Goal: Task Accomplishment & Management: Use online tool/utility

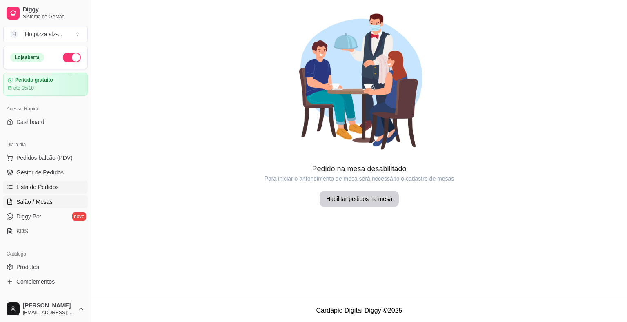
click at [36, 188] on span "Lista de Pedidos" at bounding box center [37, 187] width 42 height 8
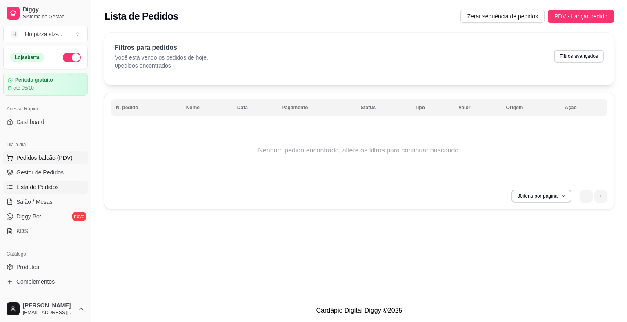
click at [35, 158] on span "Pedidos balcão (PDV)" at bounding box center [44, 158] width 56 height 8
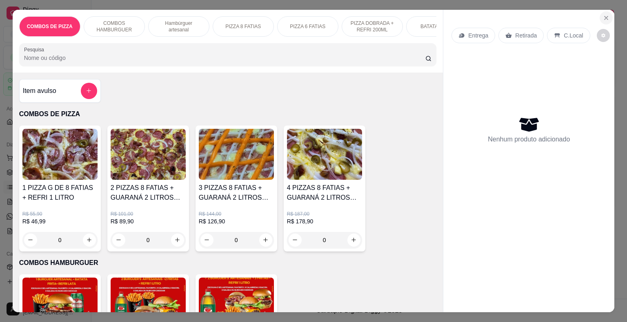
click at [604, 16] on icon "Close" at bounding box center [605, 17] width 3 height 3
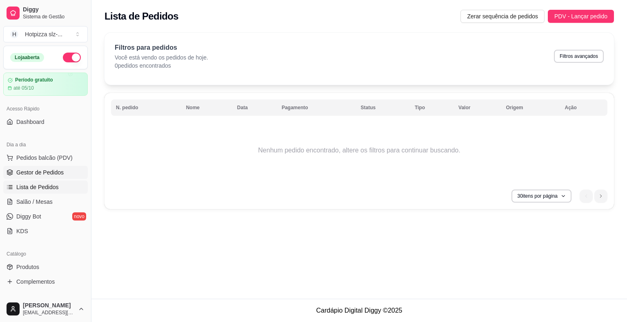
click at [33, 173] on span "Gestor de Pedidos" at bounding box center [39, 173] width 47 height 8
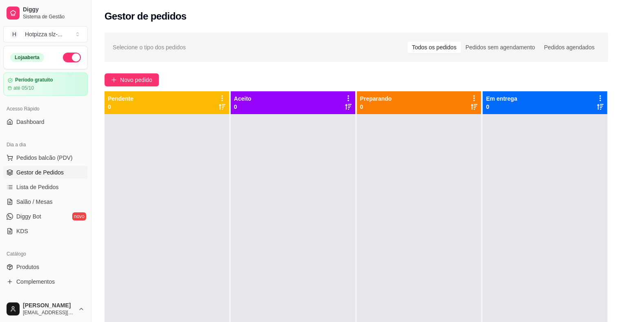
drag, startPoint x: 140, startPoint y: 81, endPoint x: 287, endPoint y: 146, distance: 160.8
click at [287, 146] on div at bounding box center [293, 275] width 124 height 322
click at [151, 145] on div at bounding box center [166, 275] width 124 height 322
click at [140, 82] on span "Novo pedido" at bounding box center [136, 79] width 32 height 9
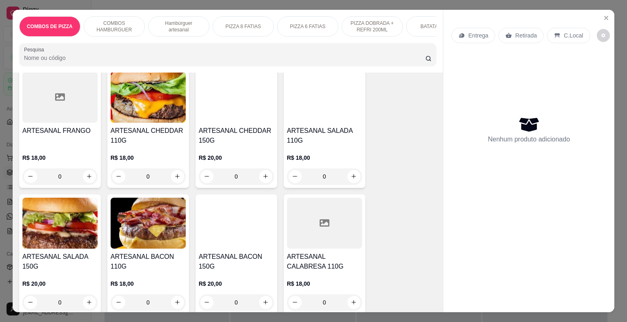
scroll to position [451, 0]
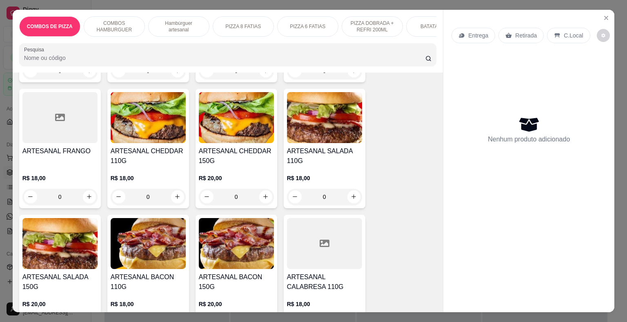
click at [163, 276] on div "ARTESANAL BACON 110G" at bounding box center [148, 283] width 75 height 20
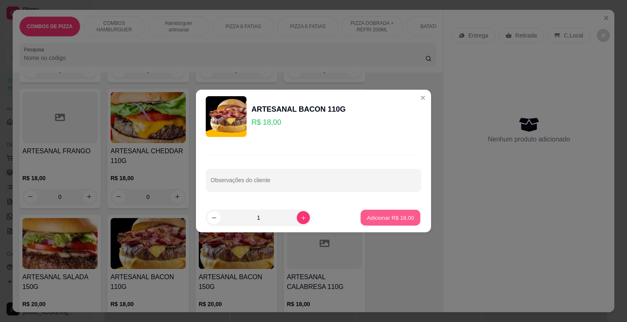
click at [377, 220] on p "Adicionar R$ 18,00" at bounding box center [390, 218] width 47 height 8
type input "1"
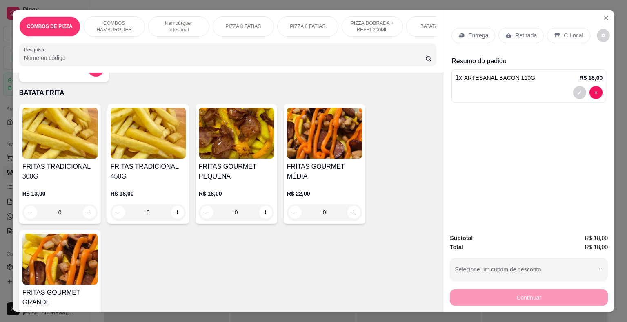
scroll to position [1221, 0]
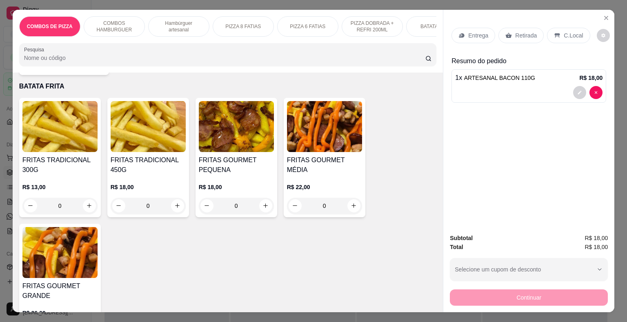
click at [67, 183] on p "R$ 13,00" at bounding box center [59, 187] width 75 height 8
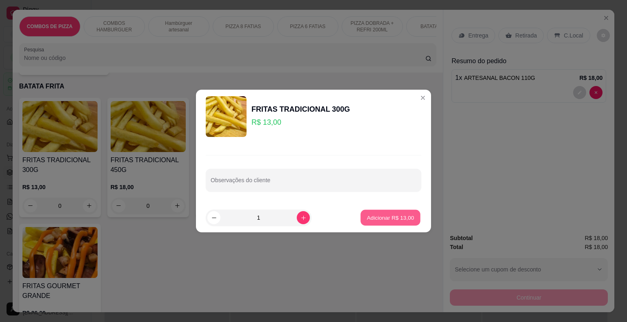
click at [378, 218] on p "Adicionar R$ 13,00" at bounding box center [390, 218] width 47 height 8
type input "1"
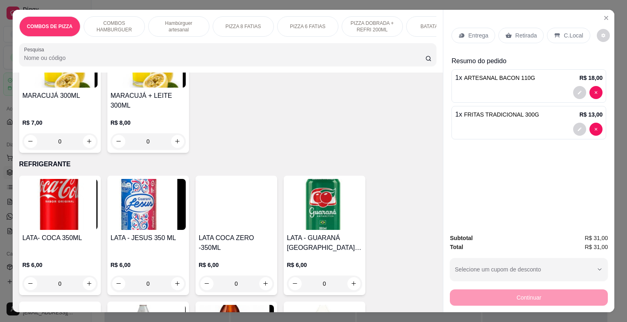
scroll to position [1803, 0]
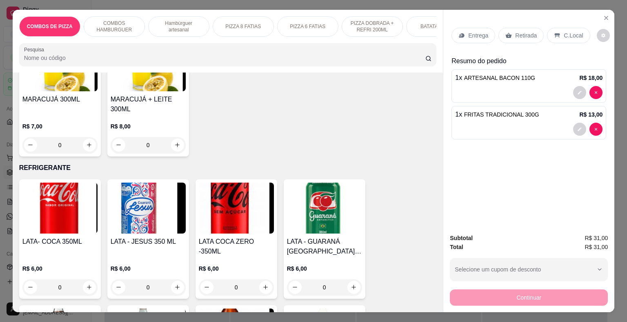
click at [221, 208] on div "LATA COCA ZERO -350ML R$ 6,00 0" at bounding box center [236, 240] width 82 height 120
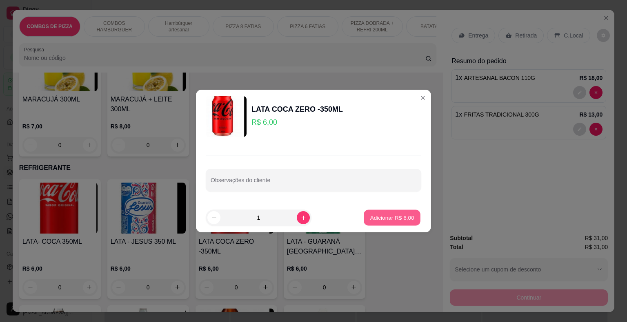
click at [405, 222] on button "Adicionar R$ 6,00" at bounding box center [392, 218] width 57 height 16
type input "1"
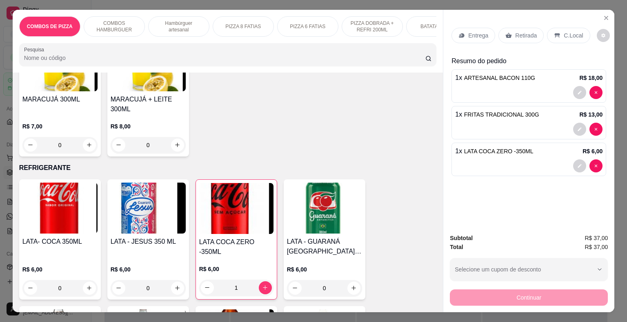
click at [553, 29] on div "C.Local" at bounding box center [568, 36] width 43 height 16
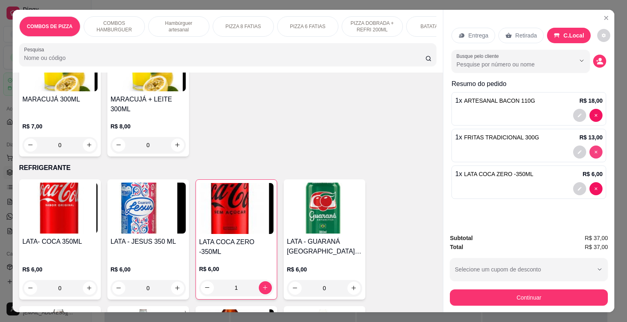
scroll to position [20, 0]
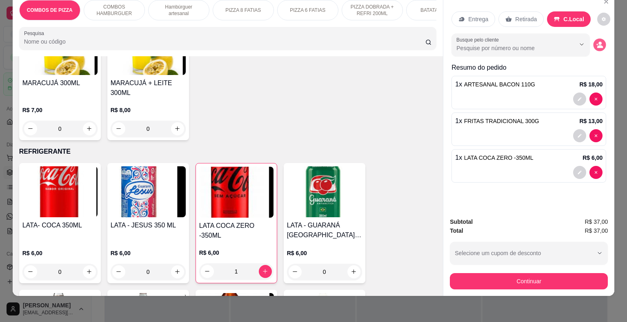
click at [599, 41] on icon "decrease-product-quantity" at bounding box center [599, 44] width 7 height 7
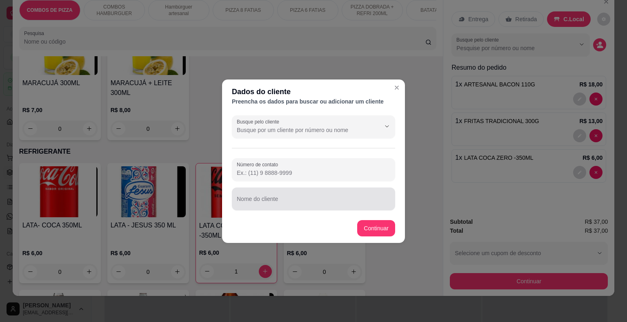
click at [295, 208] on div "Nome do cliente" at bounding box center [313, 199] width 163 height 23
type input "M"
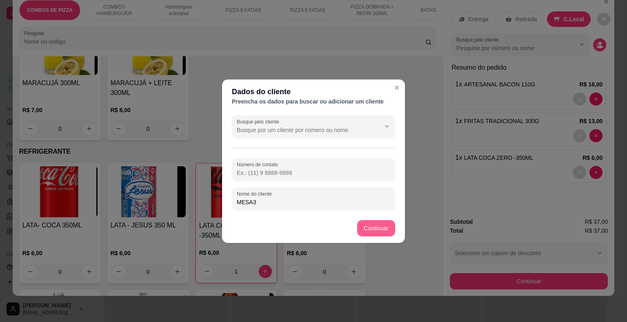
type input "MESA3"
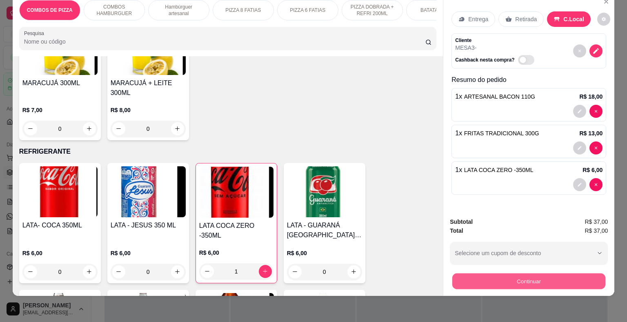
click at [530, 276] on button "Continuar" at bounding box center [528, 282] width 153 height 16
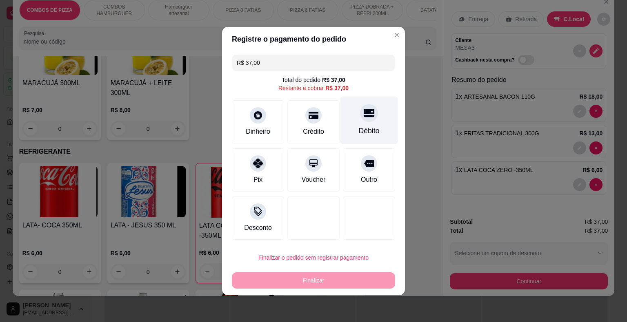
click at [367, 120] on div at bounding box center [369, 113] width 18 height 18
type input "R$ 0,00"
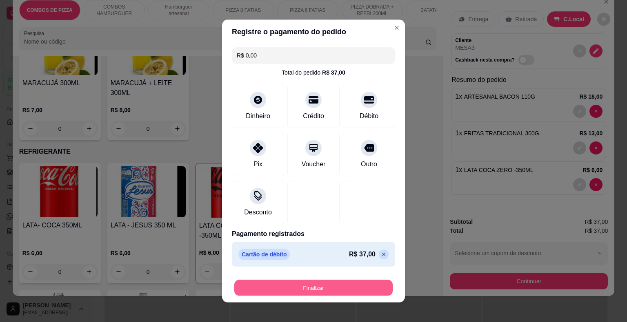
click at [326, 280] on button "Finalizar" at bounding box center [313, 288] width 158 height 16
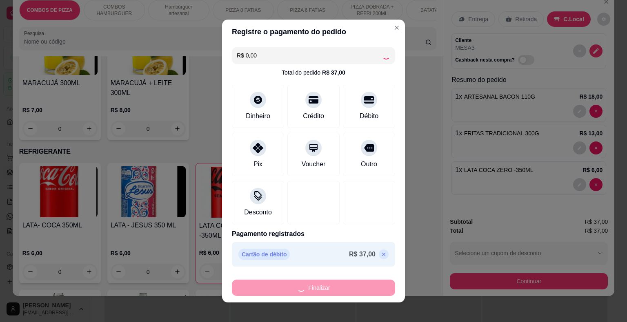
type input "0"
type input "-R$ 37,00"
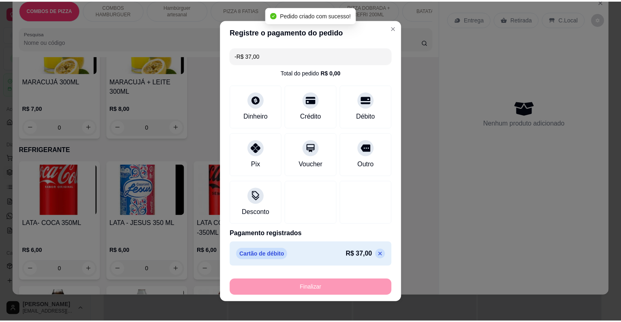
scroll to position [1802, 0]
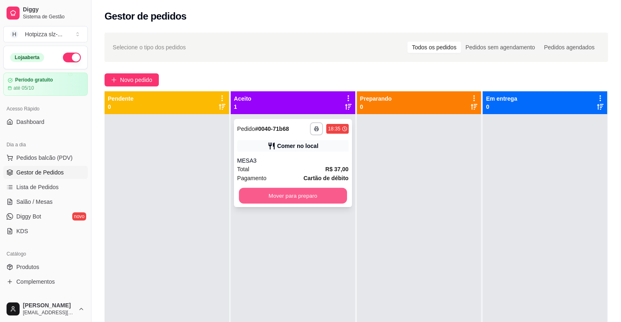
click at [273, 192] on button "Mover para preparo" at bounding box center [293, 196] width 108 height 16
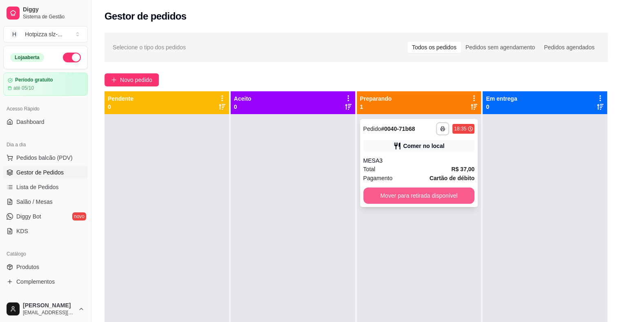
click at [392, 193] on button "Mover para retirada disponível" at bounding box center [418, 196] width 111 height 16
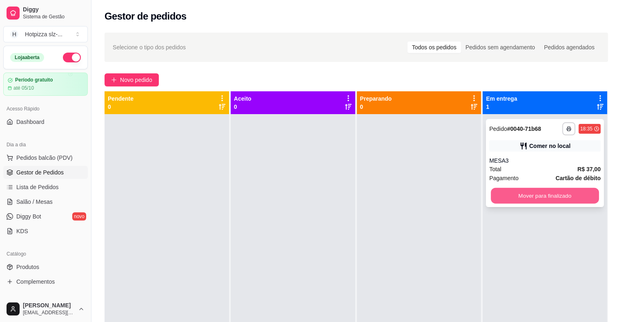
click at [514, 194] on button "Mover para finalizado" at bounding box center [545, 196] width 108 height 16
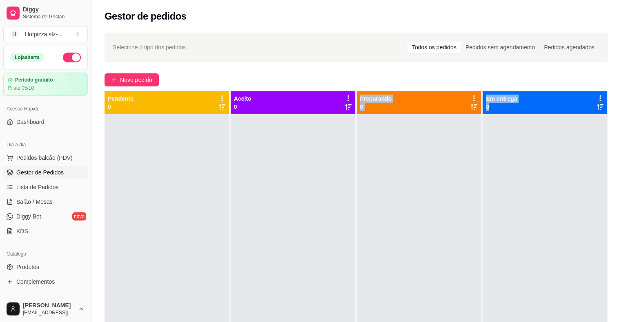
drag, startPoint x: 514, startPoint y: 194, endPoint x: 291, endPoint y: 144, distance: 229.0
click at [291, 144] on div "Pendente 0 Aceito 0 Preparando 0 Em entrega 0" at bounding box center [355, 252] width 503 height 322
click at [508, 53] on div "Pedidos sem agendamento" at bounding box center [500, 47] width 78 height 11
click at [461, 42] on input "Pedidos sem agendamento" at bounding box center [461, 42] width 0 height 0
click at [558, 42] on div "Pedidos agendados" at bounding box center [569, 47] width 60 height 11
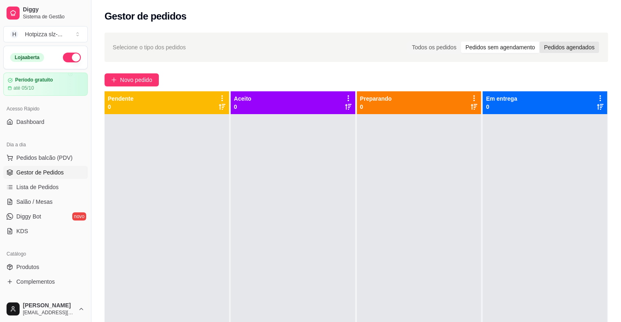
click at [539, 42] on input "Pedidos agendados" at bounding box center [539, 42] width 0 height 0
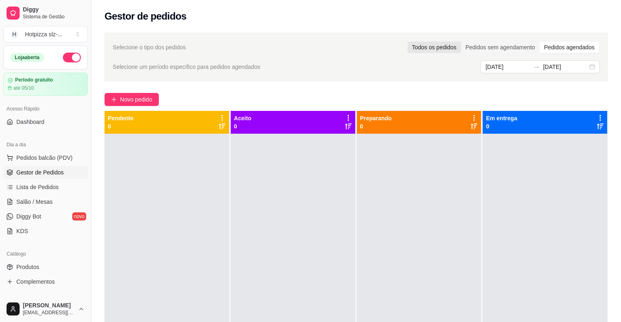
click at [449, 48] on div "Todos os pedidos" at bounding box center [433, 47] width 53 height 11
click at [407, 42] on input "Todos os pedidos" at bounding box center [407, 42] width 0 height 0
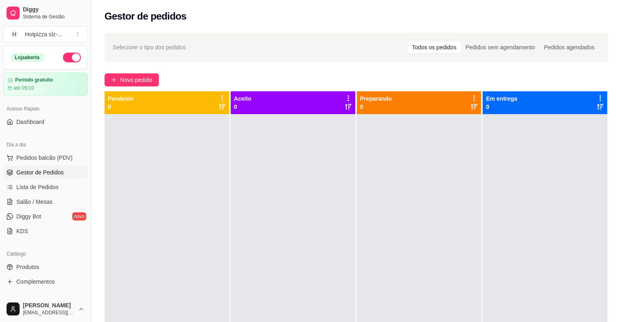
click at [461, 42] on input "Pedidos sem agendamento" at bounding box center [461, 42] width 0 height 0
click at [539, 42] on input "Pedidos agendados" at bounding box center [539, 42] width 0 height 0
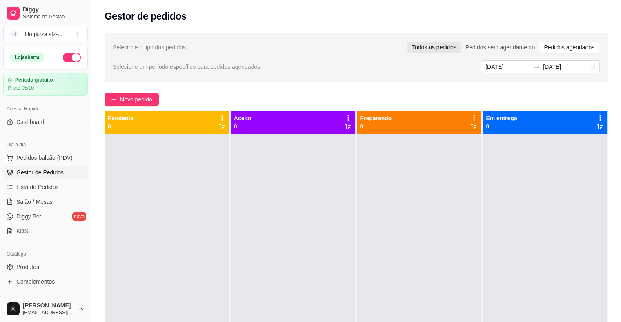
click at [438, 51] on div "Todos os pedidos" at bounding box center [433, 47] width 53 height 11
click at [407, 42] on input "Todos os pedidos" at bounding box center [407, 42] width 0 height 0
